Goal: Information Seeking & Learning: Understand process/instructions

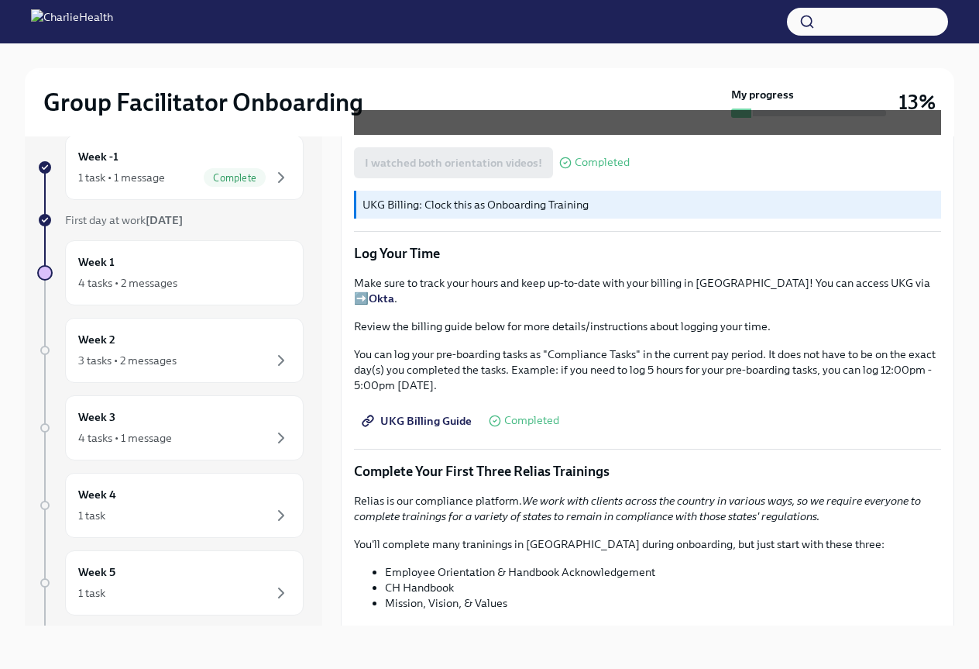
scroll to position [1423, 0]
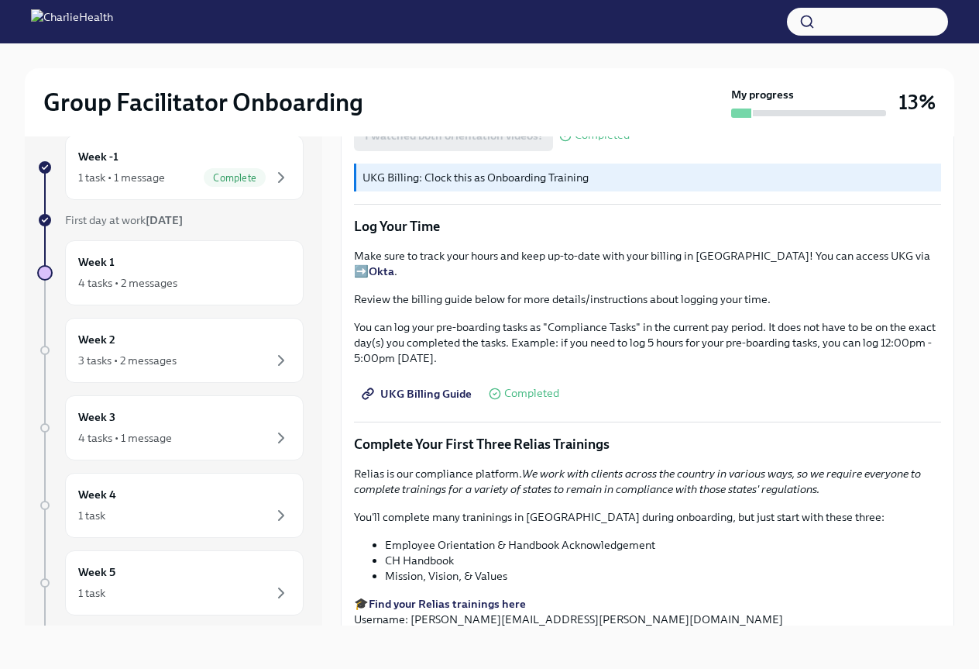
click at [849, 270] on p "Make sure to track your hours and keep up-to-date with your billing in [GEOGRAP…" at bounding box center [647, 263] width 587 height 31
click at [851, 270] on p "Make sure to track your hours and keep up-to-date with your billing in [GEOGRAP…" at bounding box center [647, 263] width 587 height 31
click at [411, 394] on span "UKG Billing Guide" at bounding box center [418, 393] width 107 height 15
click at [160, 201] on div "Week -1 1 task • 1 message Complete First day at work [DATE] Week 1 4 tasks • 2…" at bounding box center [170, 459] width 267 height 648
click at [162, 191] on div "Week -1 1 task • 1 message Complete" at bounding box center [184, 167] width 239 height 65
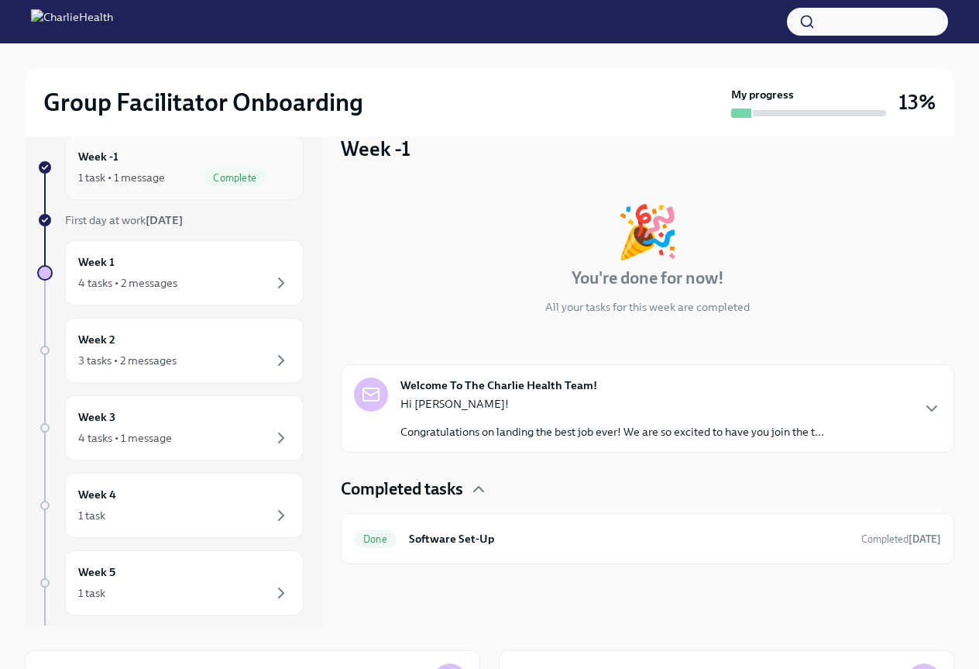
click at [168, 191] on div "Week -1 1 task • 1 message Complete" at bounding box center [184, 167] width 239 height 65
click at [177, 262] on div "Week 1 4 tasks • 2 messages" at bounding box center [184, 272] width 212 height 39
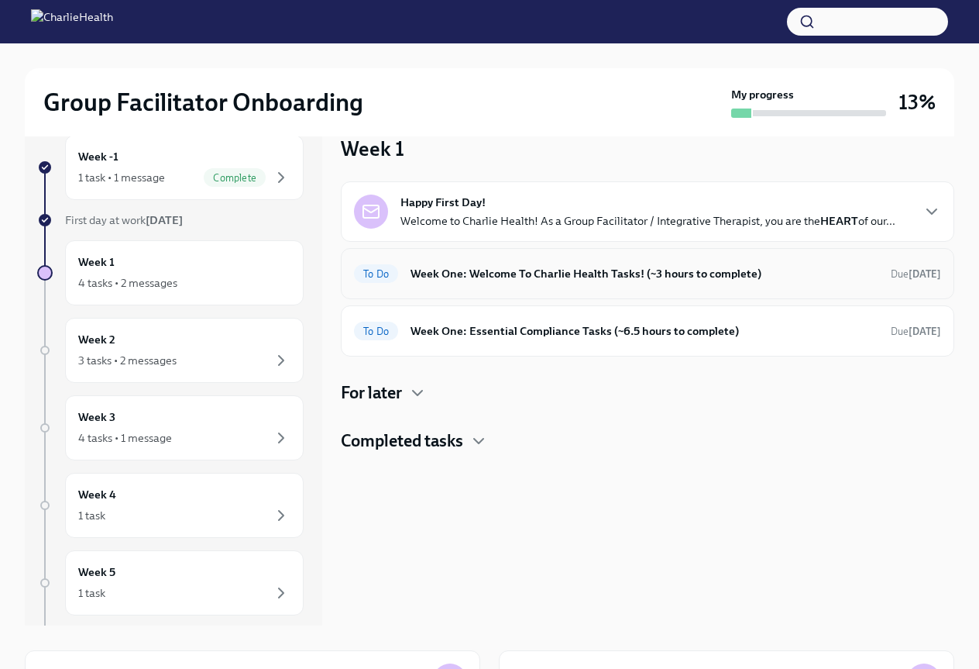
click at [576, 267] on h6 "Week One: Welcome To Charlie Health Tasks! (~3 hours to complete)" at bounding box center [645, 273] width 468 height 17
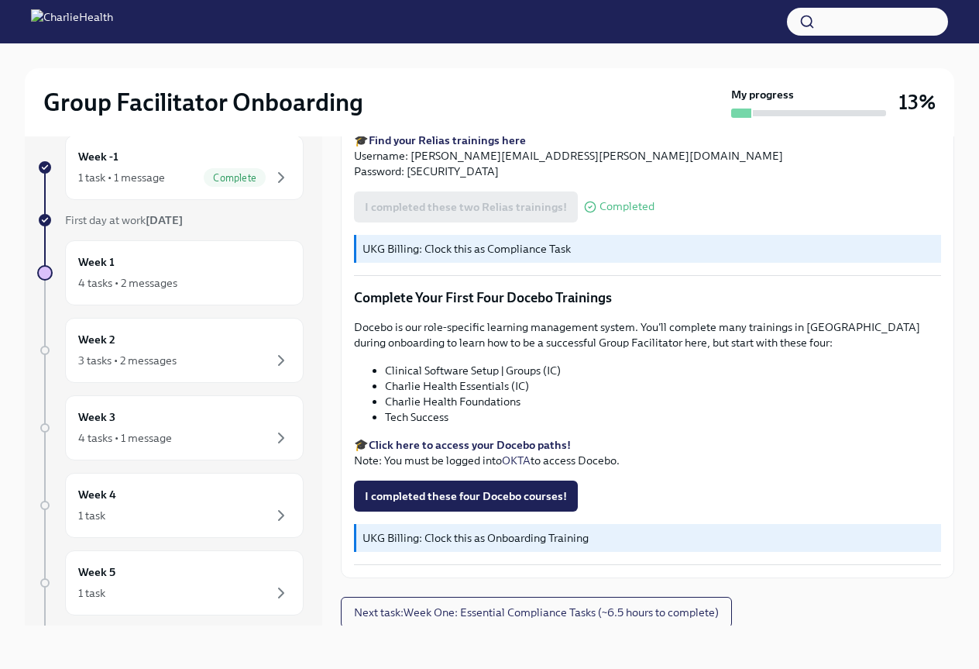
scroll to position [1888, 0]
click at [451, 439] on strong "Click here to access your Docebo paths!" at bounding box center [470, 443] width 202 height 14
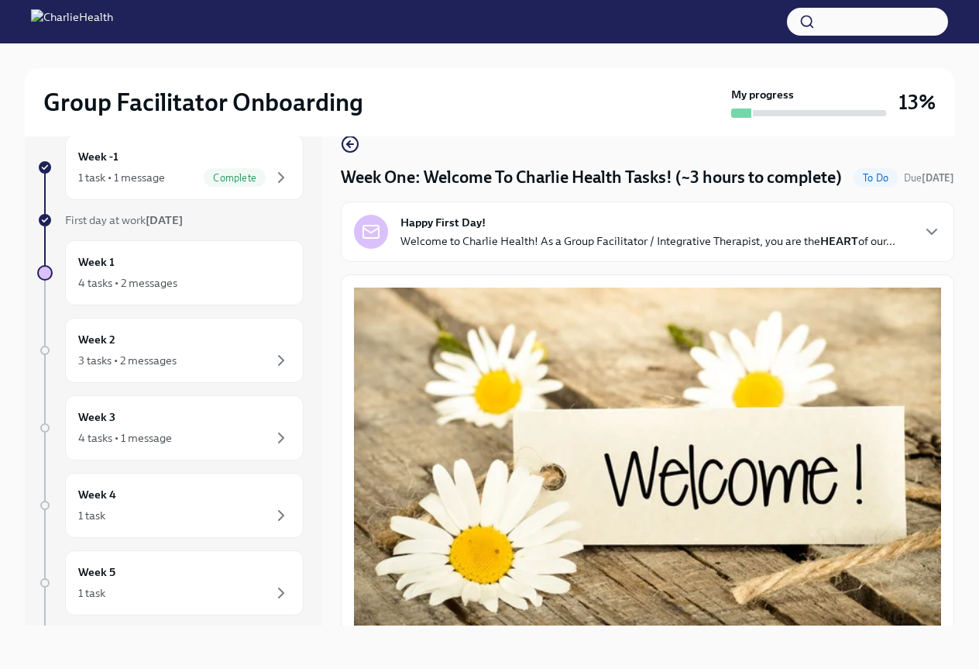
scroll to position [0, 0]
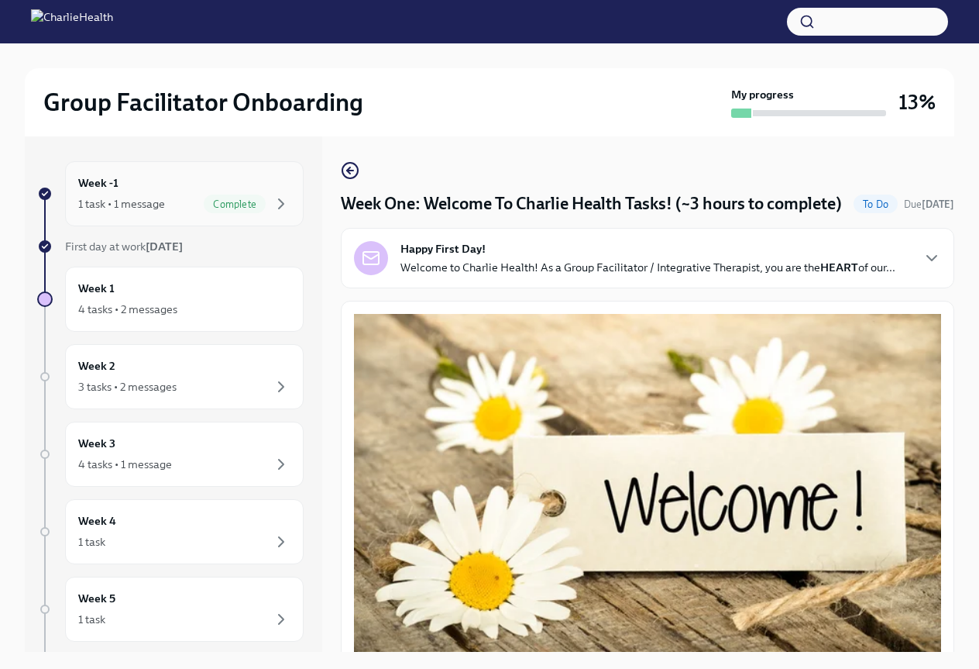
click at [204, 191] on div "Week -1 1 task • 1 message Complete" at bounding box center [184, 193] width 212 height 39
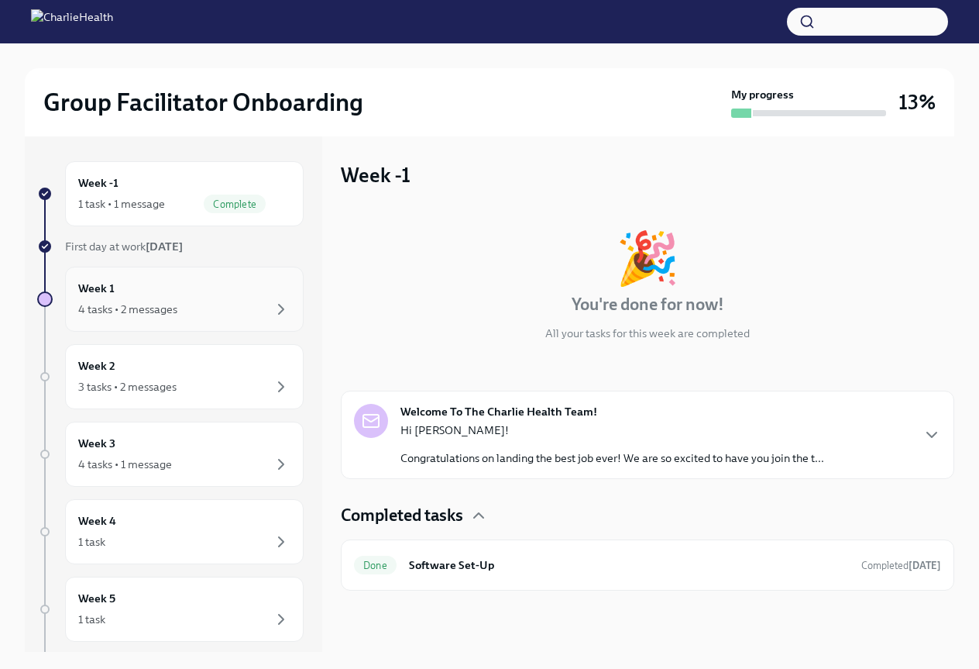
click at [194, 294] on div "Week 1 4 tasks • 2 messages" at bounding box center [184, 299] width 212 height 39
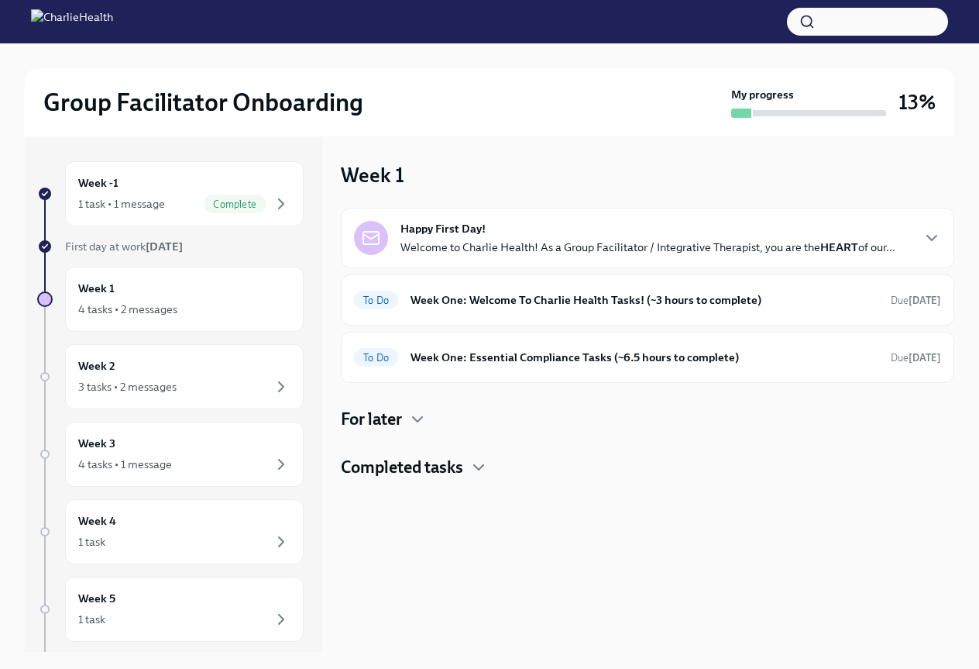
click at [548, 227] on div "Happy First Day! Welcome to Charlie Health! As a Group Facilitator / Integrativ…" at bounding box center [648, 238] width 495 height 34
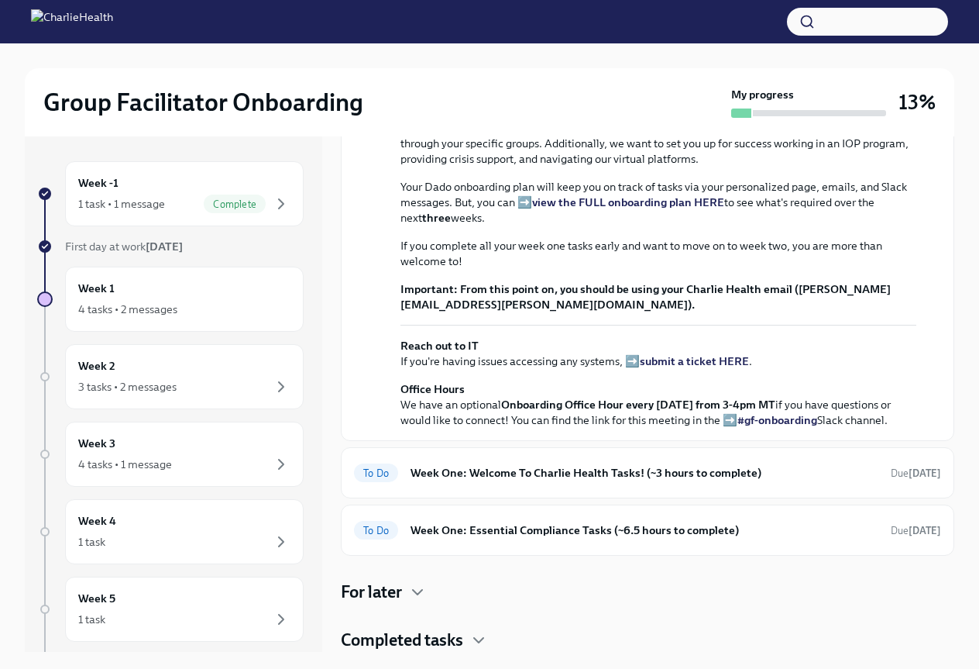
scroll to position [465, 0]
click at [664, 484] on div "To Do Week One: Welcome To Charlie Health Tasks! (~3 hours to complete) Due [DA…" at bounding box center [647, 472] width 587 height 25
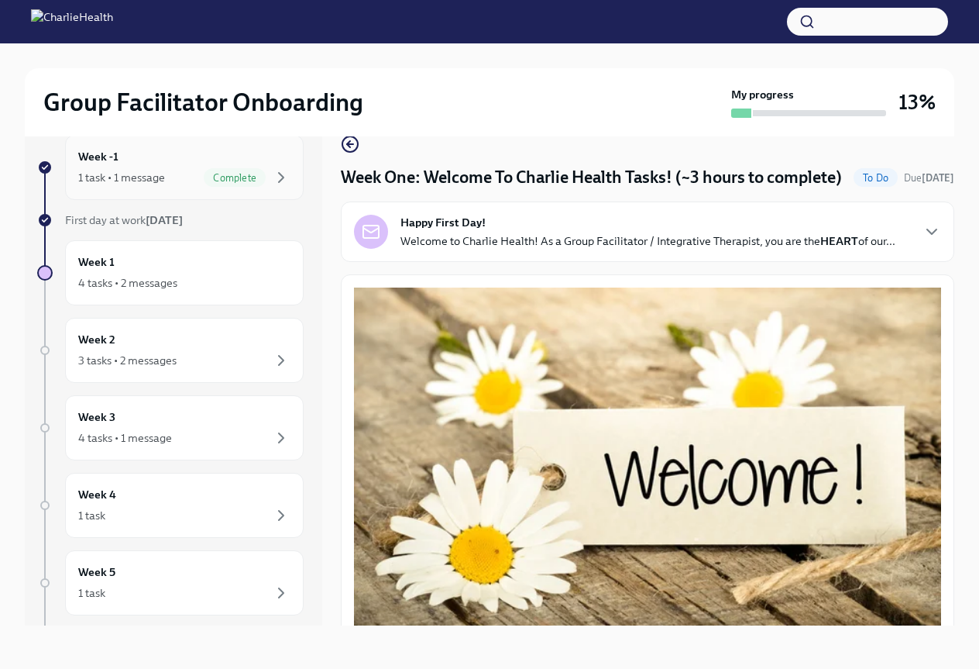
click at [209, 188] on div "Week -1 1 task • 1 message Complete" at bounding box center [184, 167] width 239 height 65
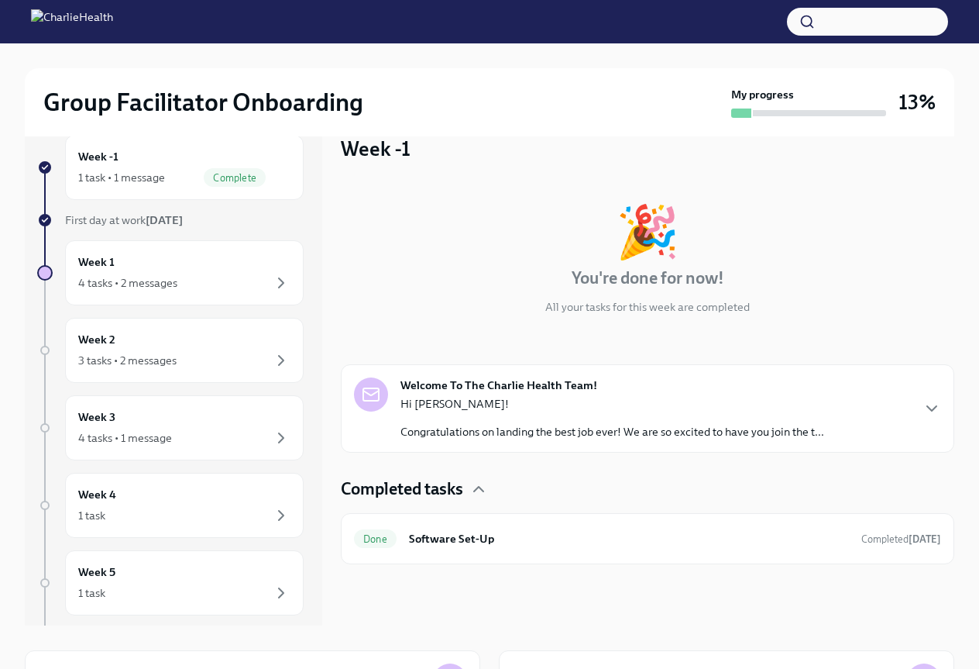
click at [209, 188] on div "Week -1 1 task • 1 message Complete" at bounding box center [184, 167] width 239 height 65
click at [188, 191] on div "Week -1 1 task • 1 message Complete" at bounding box center [184, 167] width 239 height 65
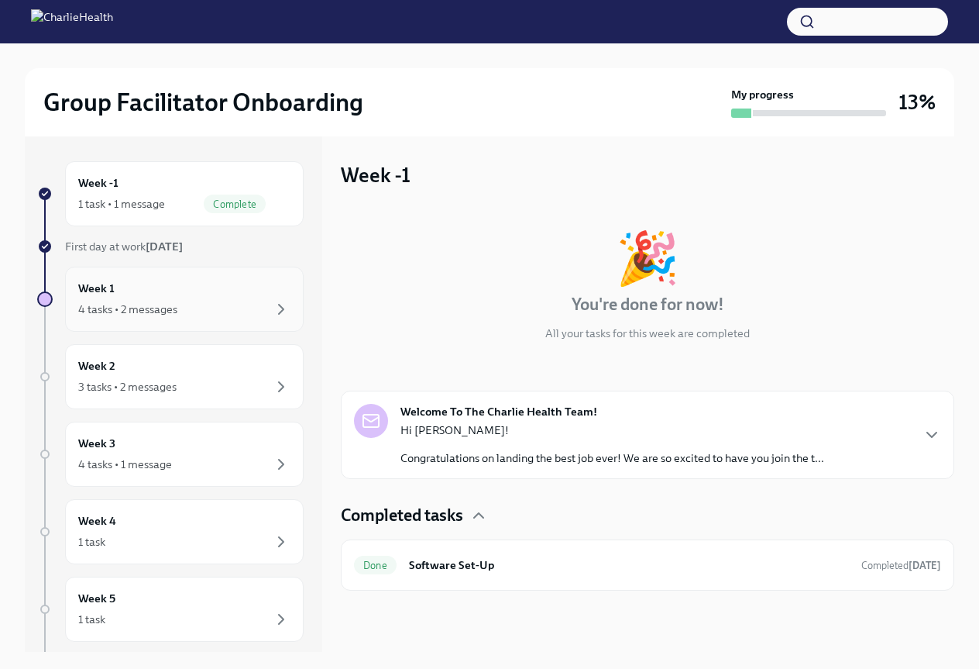
click at [232, 292] on div "Week 1 4 tasks • 2 messages" at bounding box center [184, 299] width 212 height 39
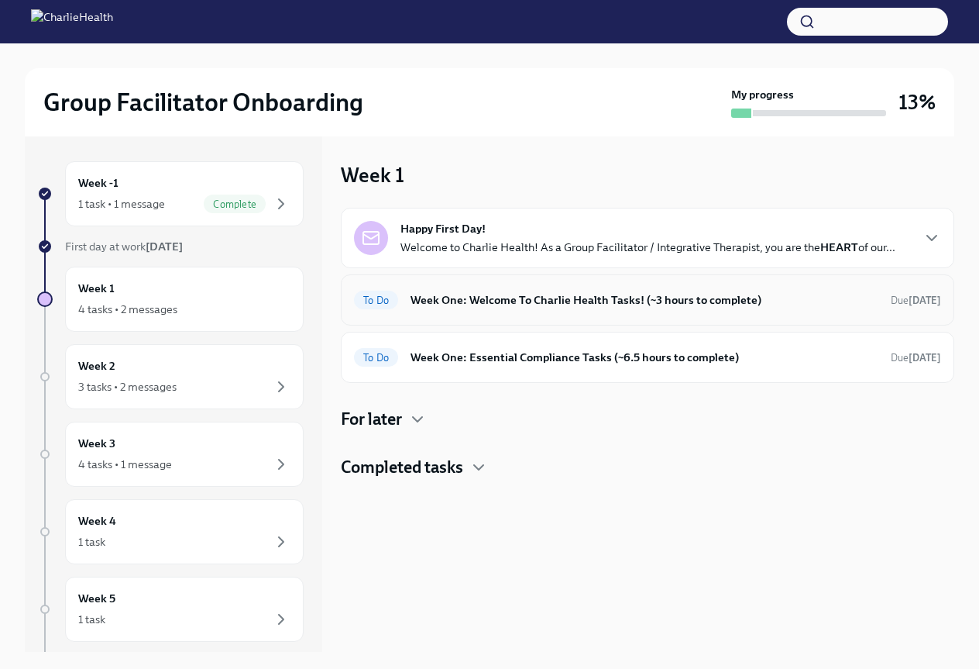
click at [588, 294] on h6 "Week One: Welcome To Charlie Health Tasks! (~3 hours to complete)" at bounding box center [645, 299] width 468 height 17
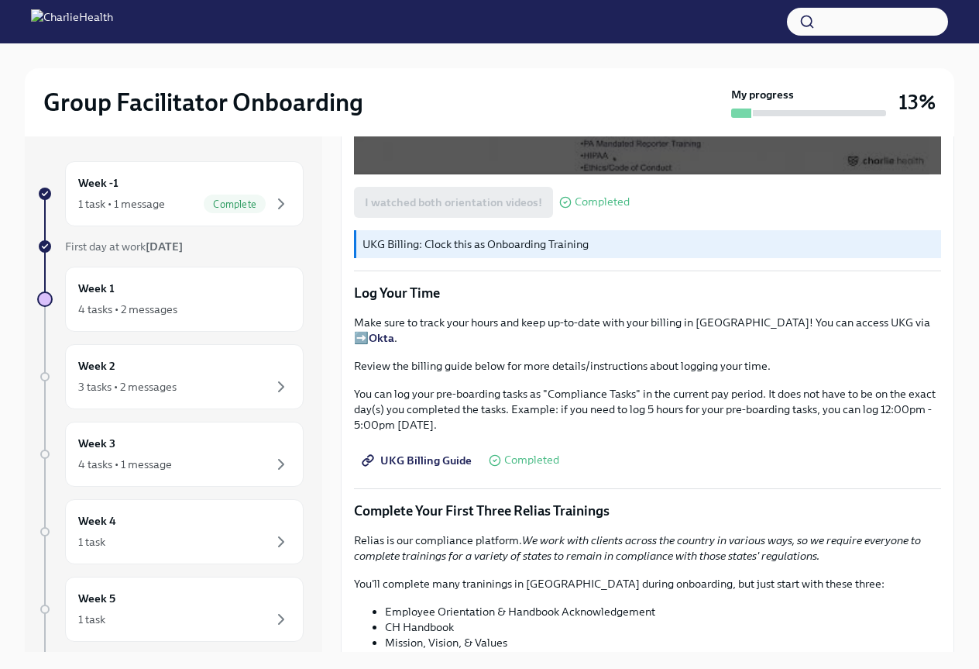
scroll to position [1395, 0]
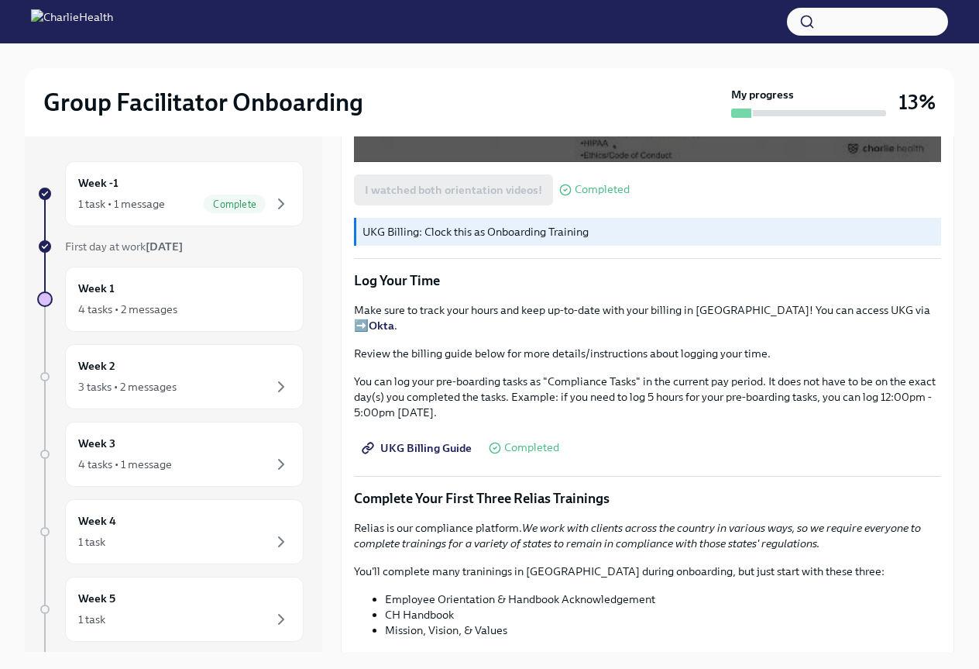
click at [394, 323] on strong "Okta" at bounding box center [382, 325] width 26 height 14
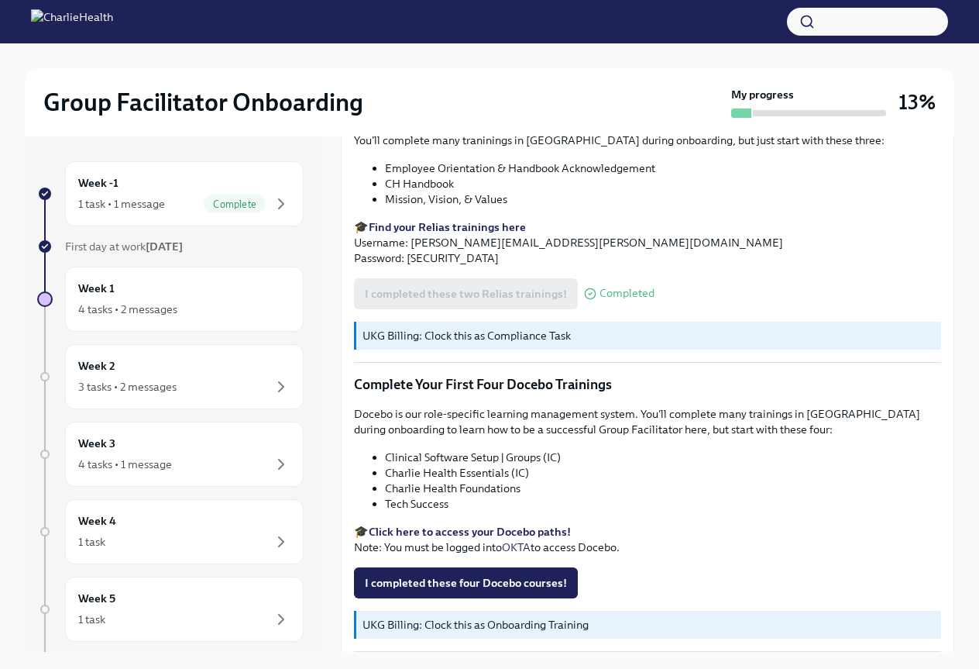
scroll to position [1888, 0]
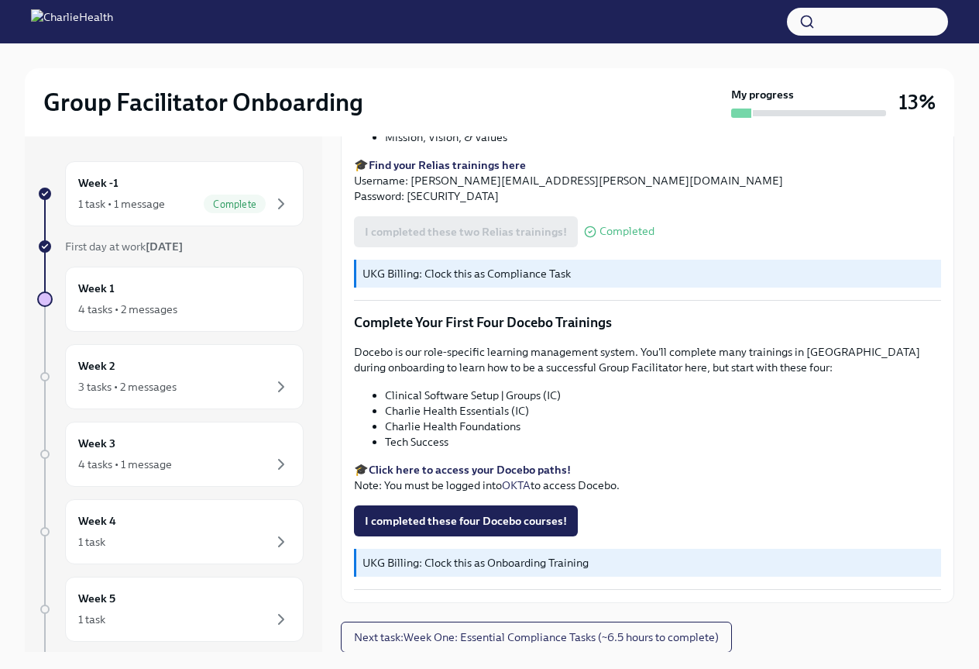
click at [519, 462] on p "🎓 Click here to access your Docebo paths! Note: You must be logged into OKTA to…" at bounding box center [647, 477] width 587 height 31
click at [518, 464] on strong "Click here to access your Docebo paths!" at bounding box center [470, 470] width 202 height 14
